Goal: Information Seeking & Learning: Learn about a topic

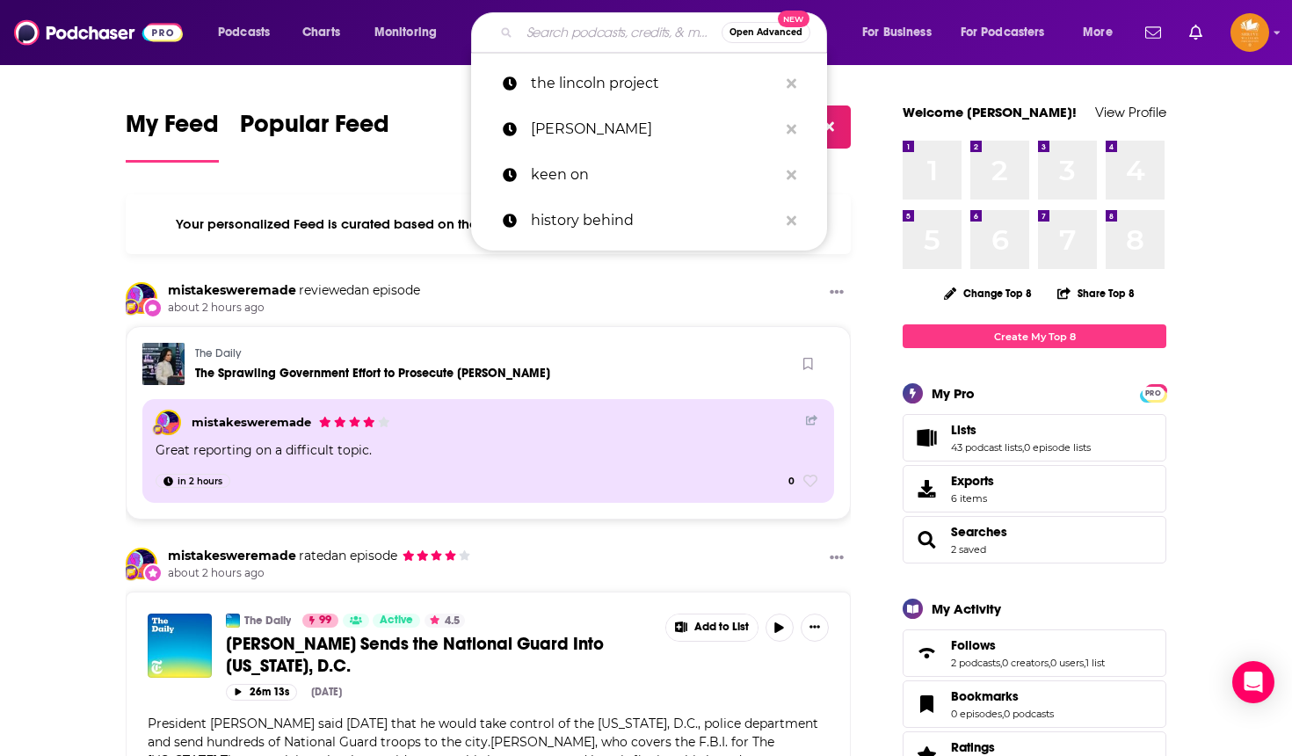
click at [613, 36] on input "Search podcasts, credits, & more..." at bounding box center [620, 32] width 202 height 28
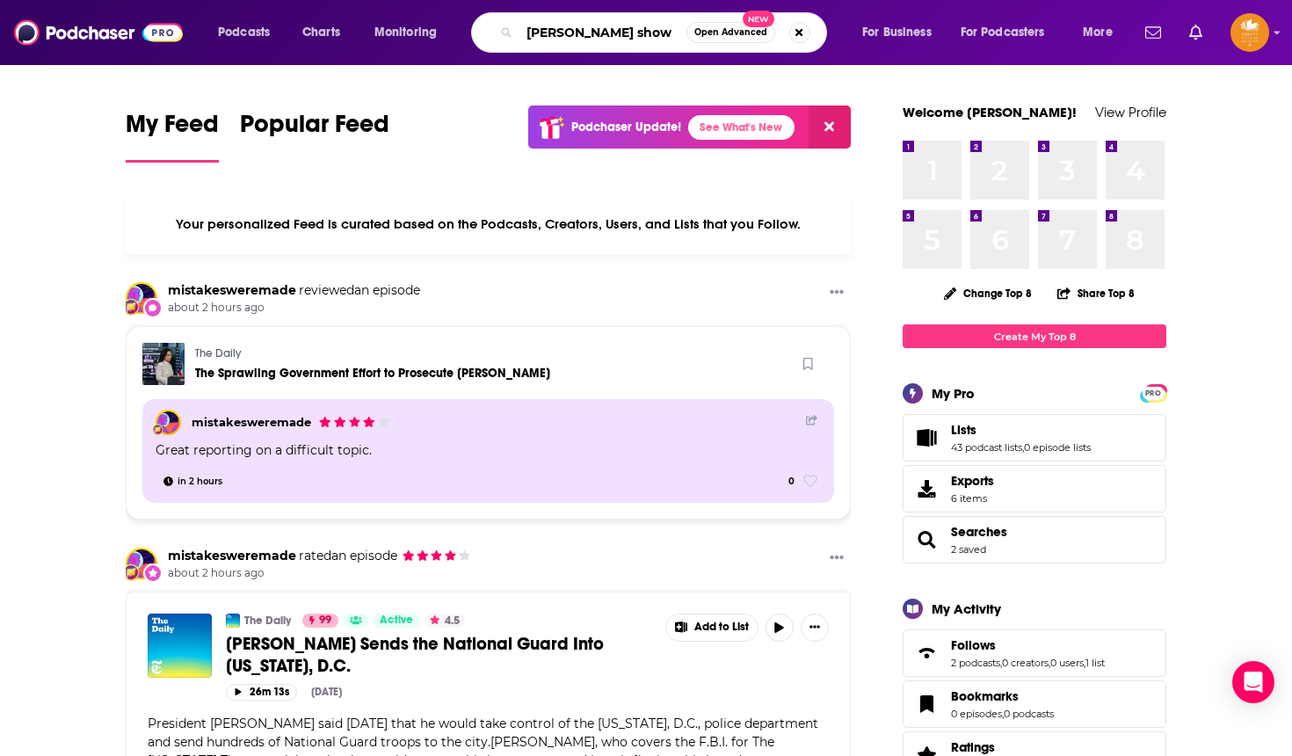
type input "[PERSON_NAME] show"
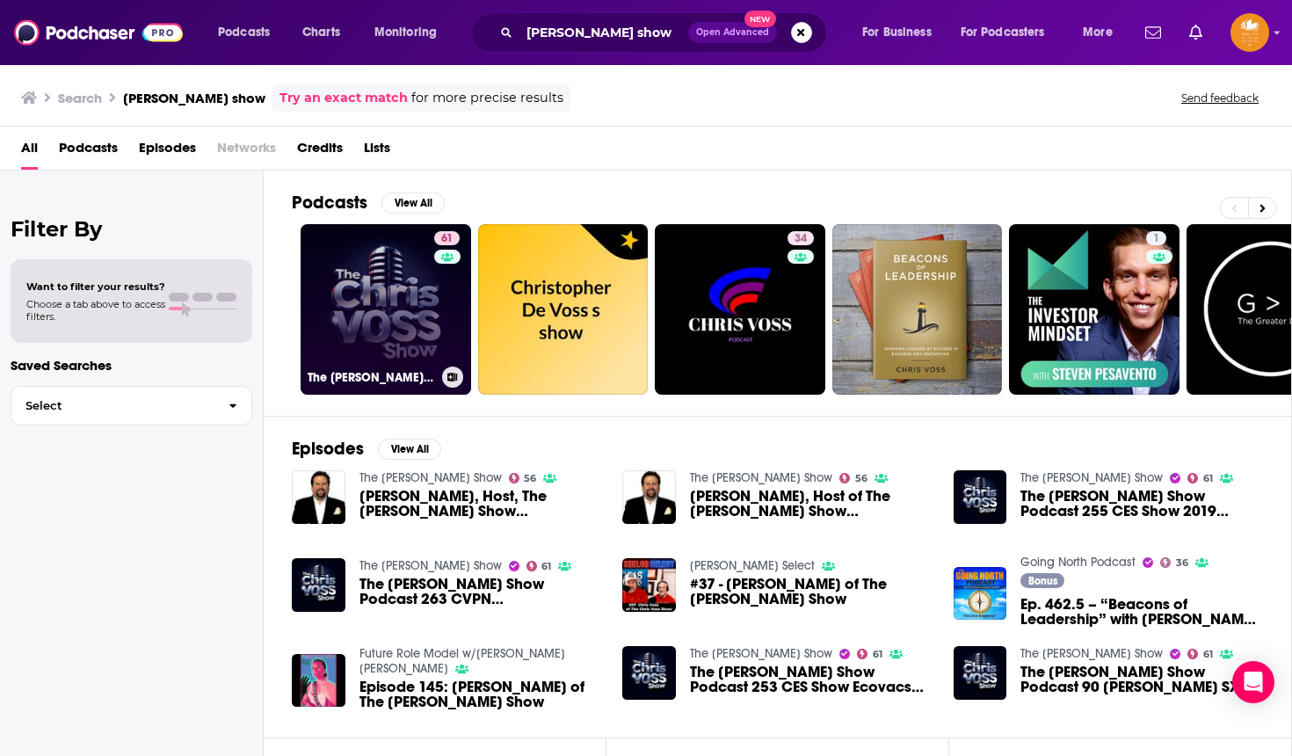
click at [321, 325] on link "61 The [PERSON_NAME] Show" at bounding box center [386, 309] width 171 height 171
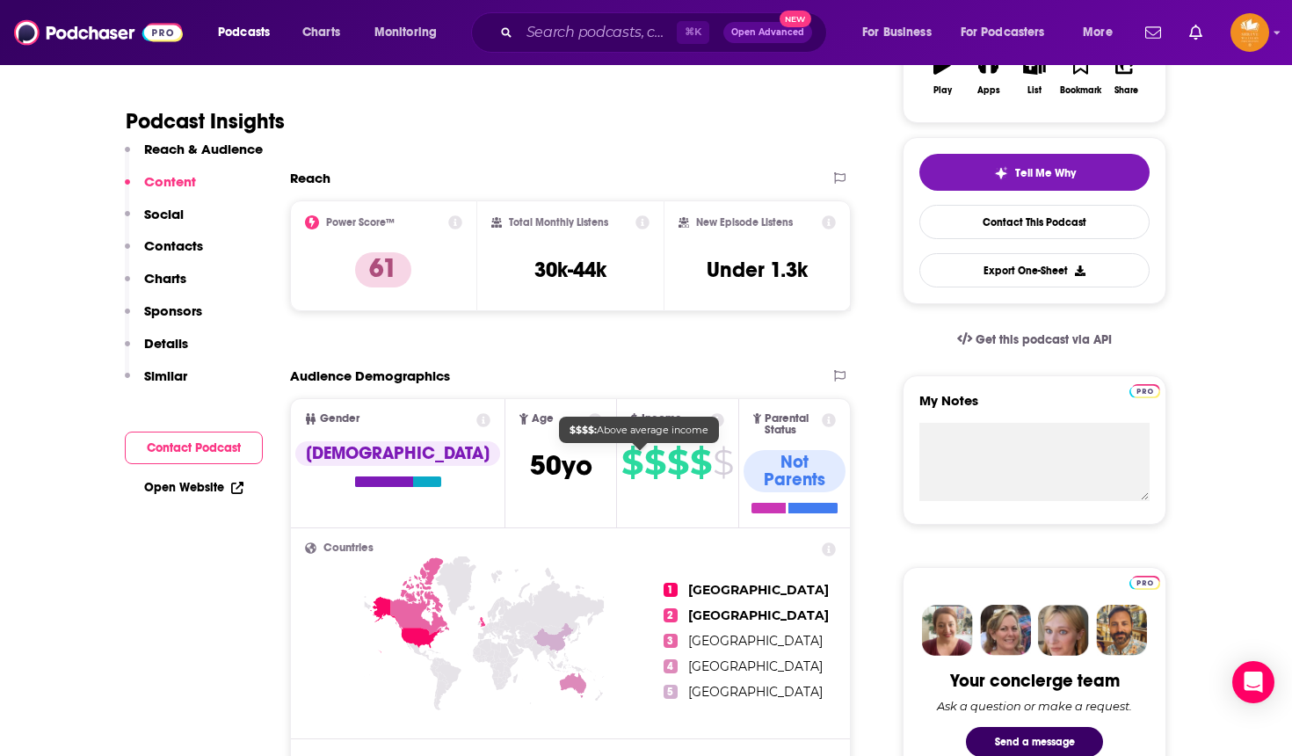
scroll to position [350, 0]
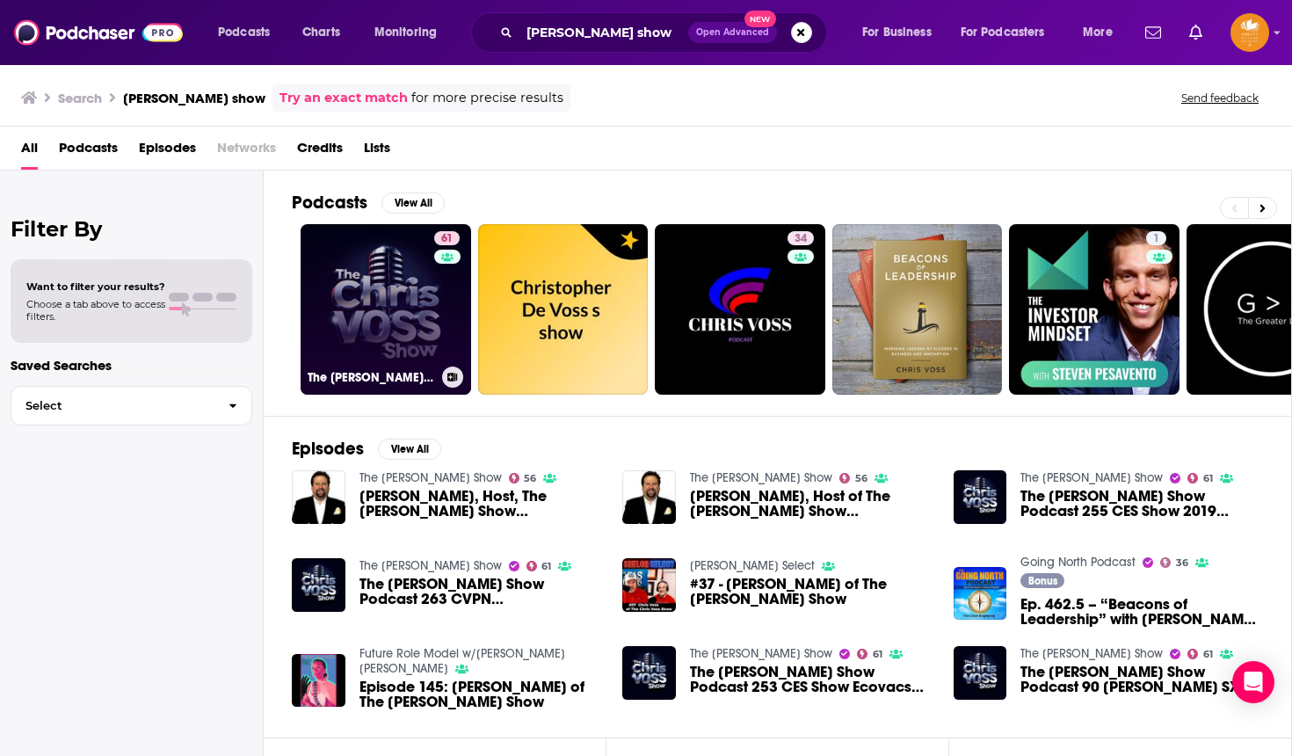
click at [375, 320] on link "61 The [PERSON_NAME] Show" at bounding box center [386, 309] width 171 height 171
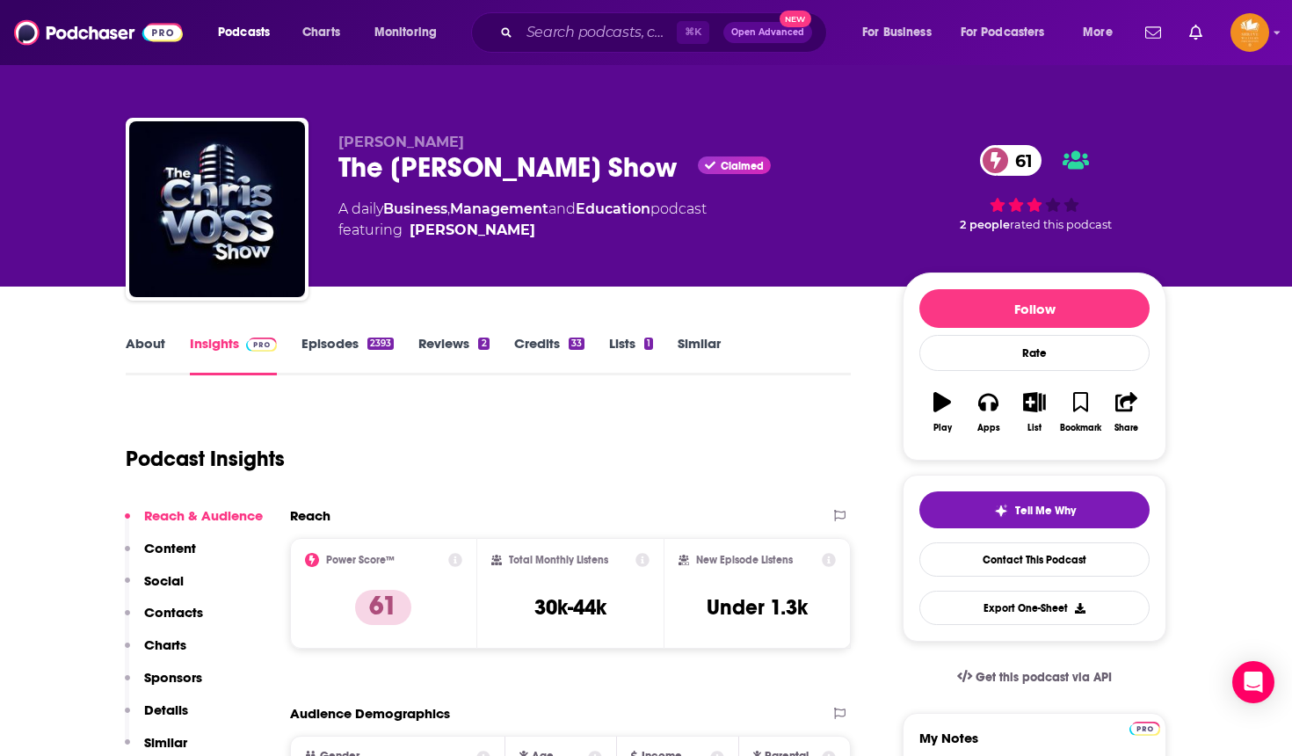
click at [202, 611] on p "Contacts" at bounding box center [173, 612] width 59 height 17
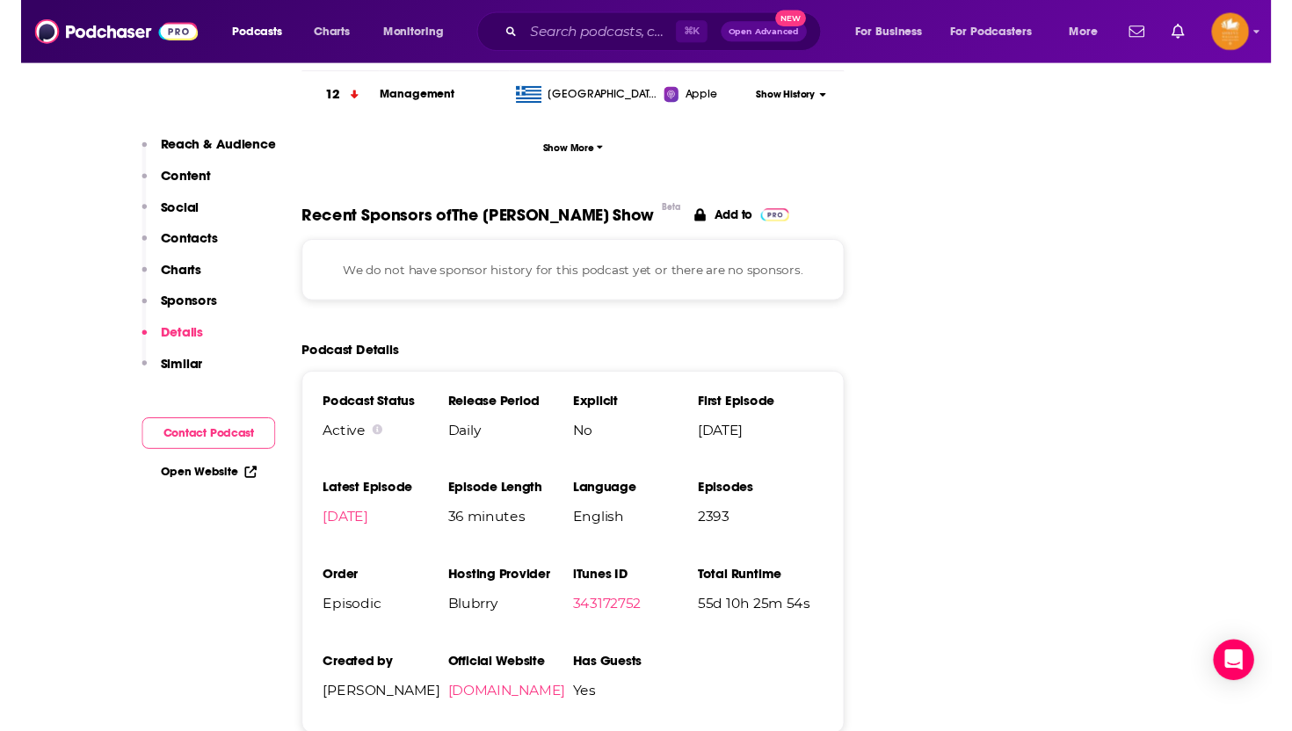
scroll to position [2516, 0]
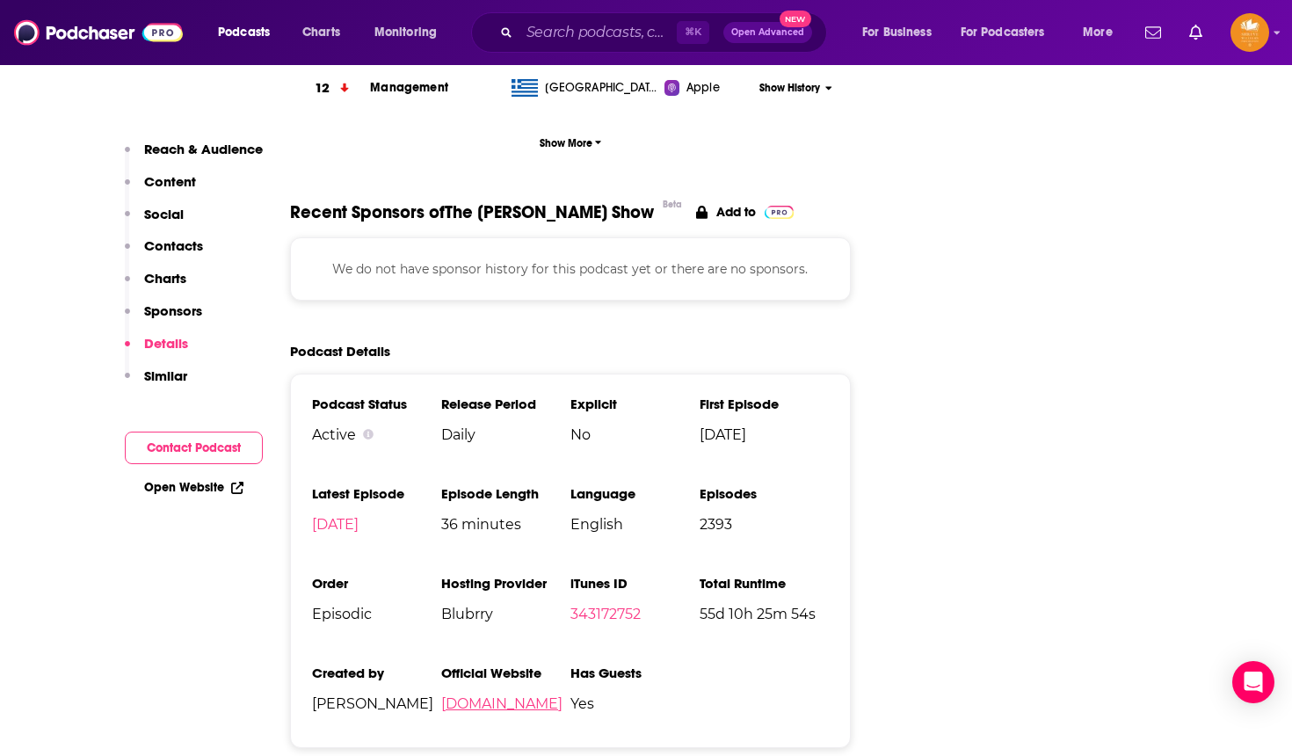
click at [502, 695] on link "[DOMAIN_NAME]" at bounding box center [501, 703] width 121 height 17
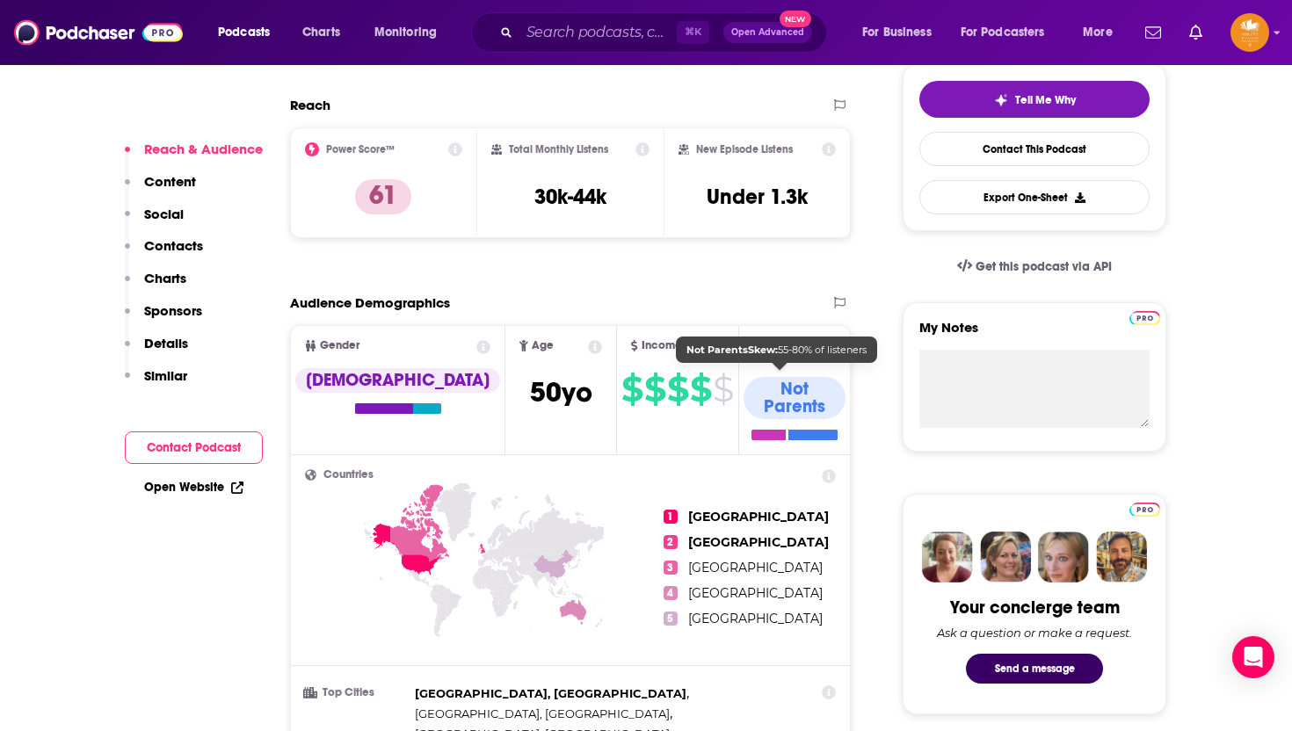
scroll to position [410, 0]
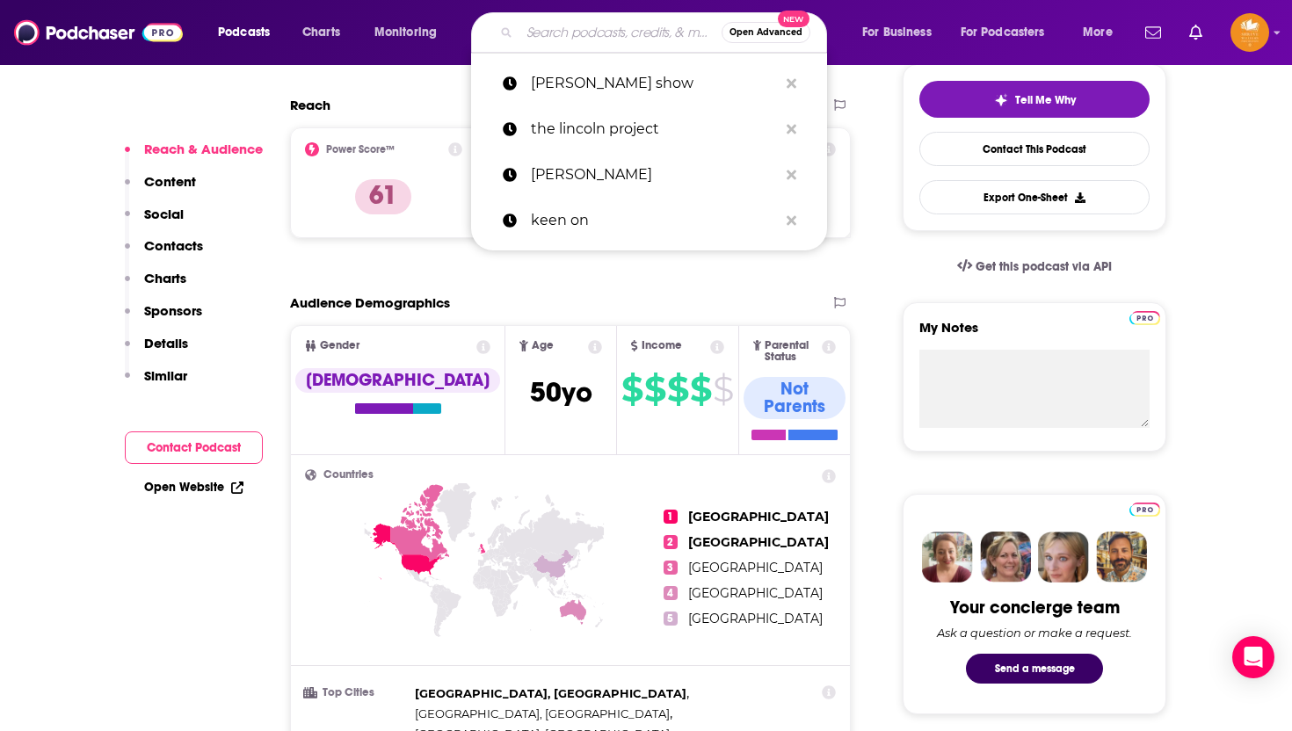
click at [564, 33] on input "Search podcasts, credits, & more..." at bounding box center [620, 32] width 202 height 28
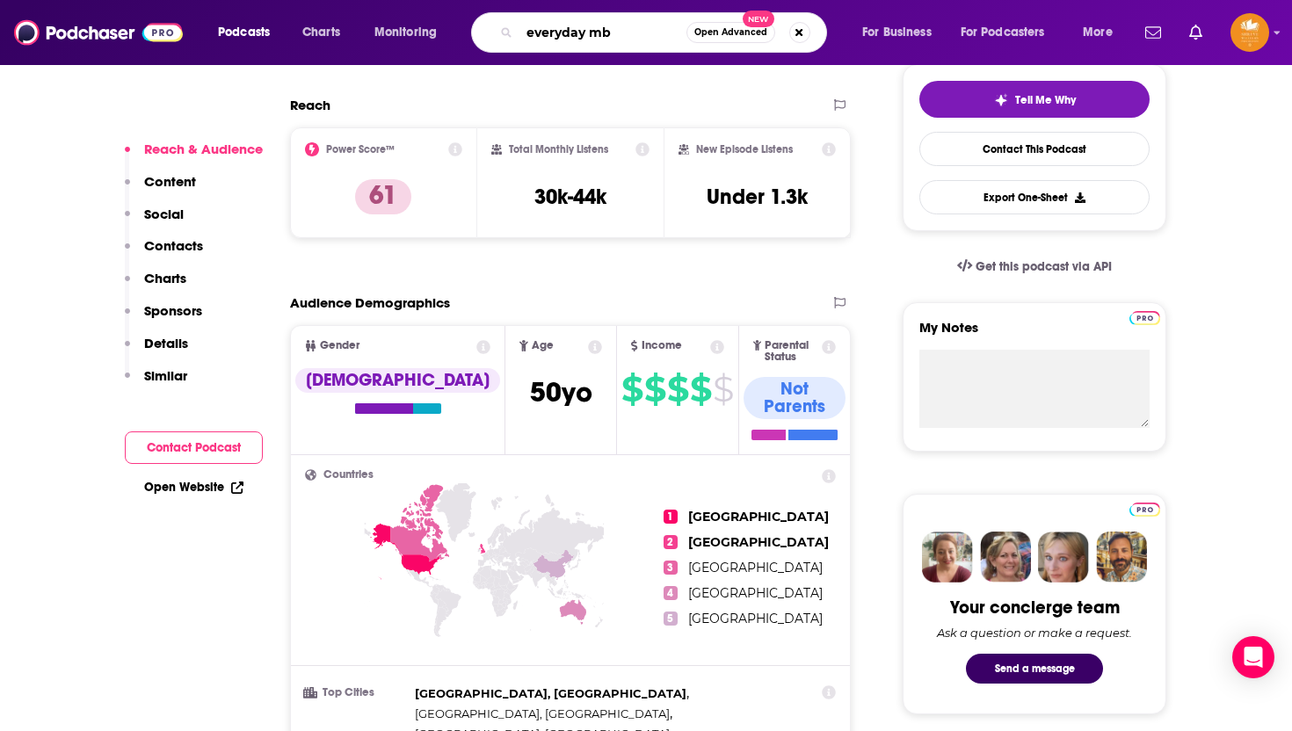
type input "everyday mba"
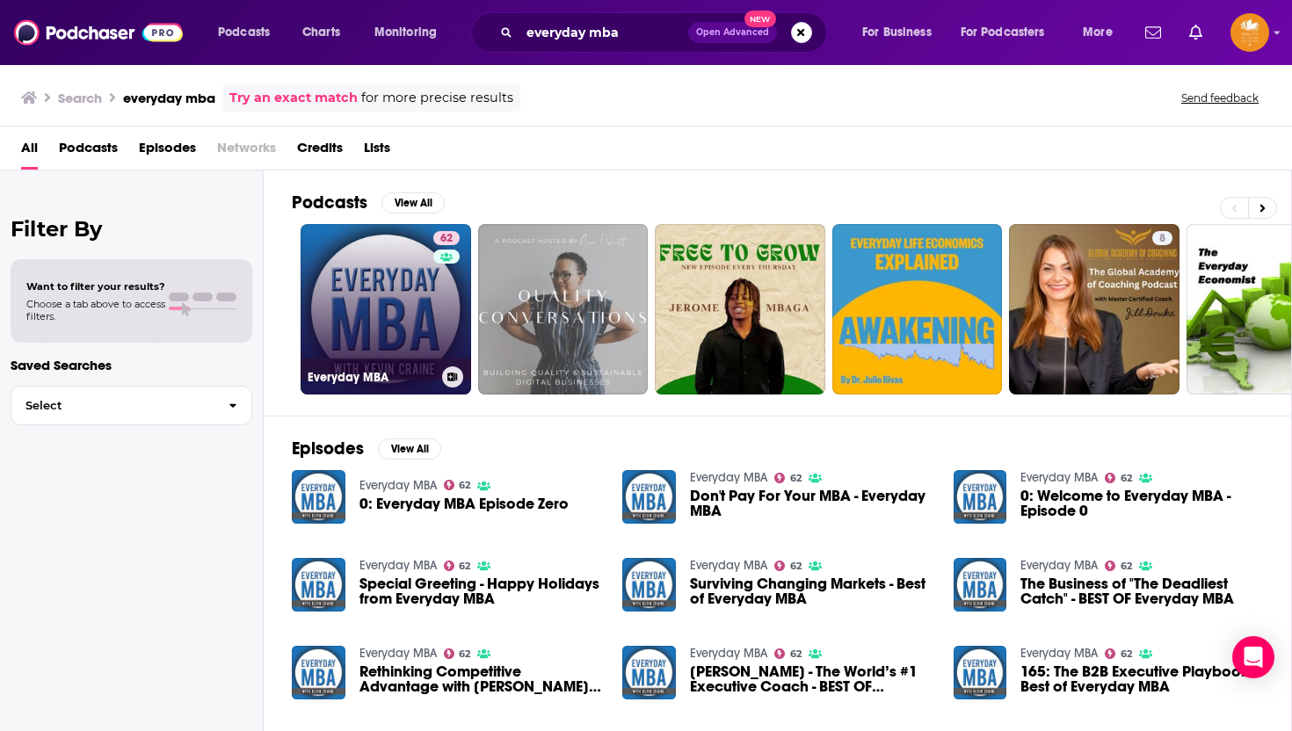
click at [388, 281] on link "62 Everyday MBA" at bounding box center [386, 309] width 171 height 171
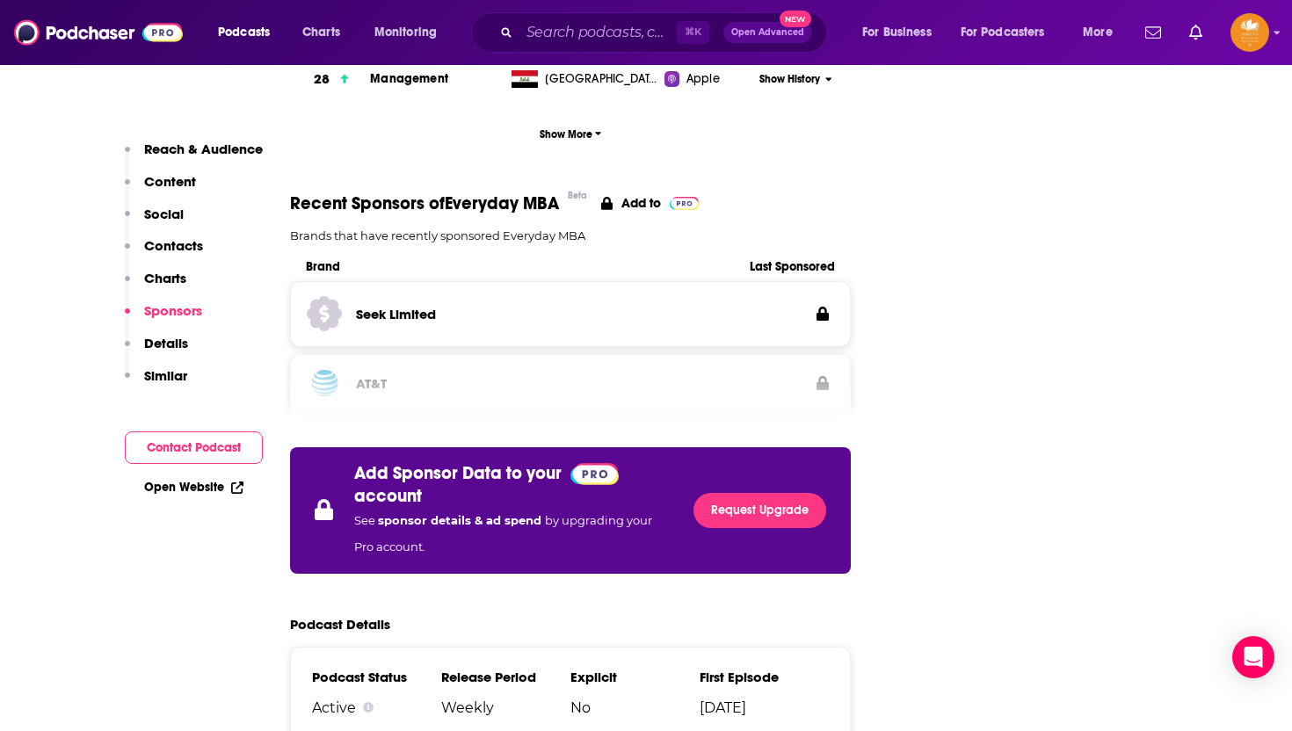
scroll to position [2305, 0]
